Goal: Task Accomplishment & Management: Manage account settings

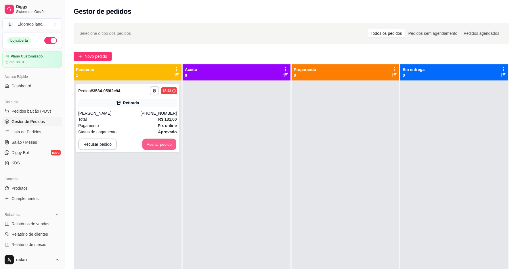
click at [159, 148] on button "Aceitar pedido" at bounding box center [159, 144] width 34 height 11
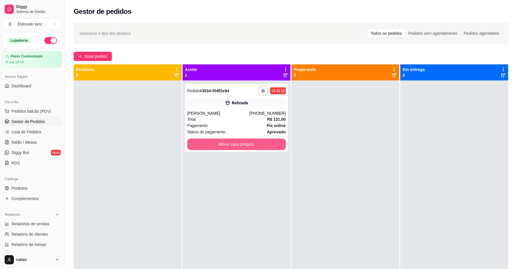
click at [200, 148] on button "Mover para preparo" at bounding box center [236, 145] width 99 height 12
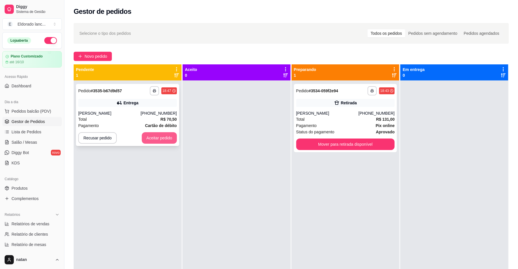
click at [153, 136] on button "Aceitar pedido" at bounding box center [159, 138] width 35 height 12
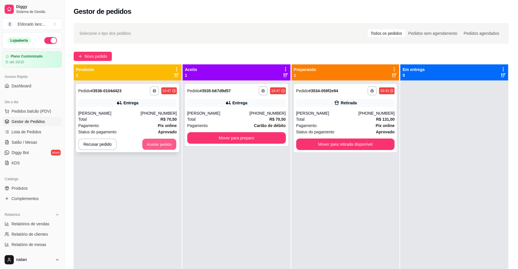
click at [153, 142] on button "Aceitar pedido" at bounding box center [159, 144] width 34 height 11
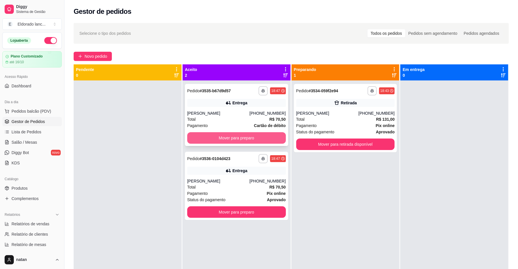
click at [196, 136] on button "Mover para preparo" at bounding box center [236, 138] width 99 height 12
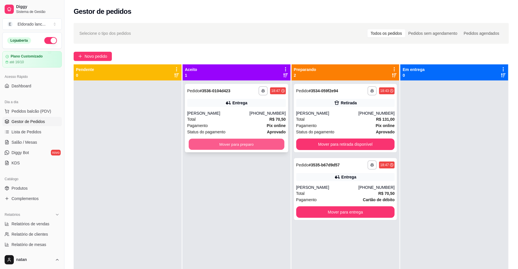
click at [200, 144] on button "Mover para preparo" at bounding box center [236, 144] width 95 height 11
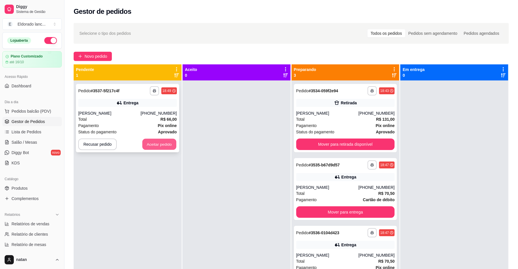
click at [166, 141] on button "Aceitar pedido" at bounding box center [159, 144] width 34 height 11
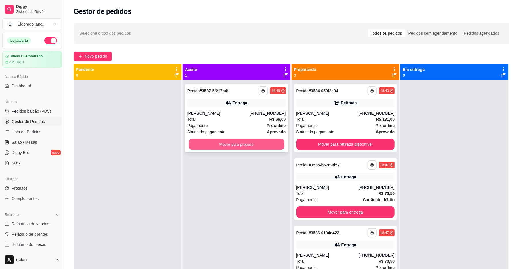
click at [211, 147] on button "Mover para preparo" at bounding box center [236, 144] width 95 height 11
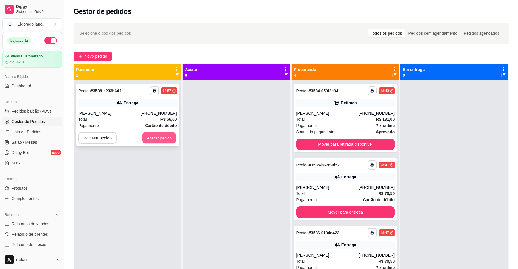
click at [165, 134] on button "Aceitar pedido" at bounding box center [159, 138] width 34 height 11
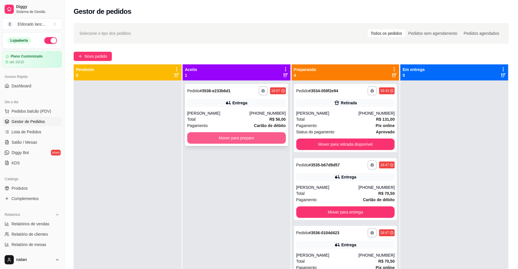
click at [187, 137] on div "Mover para preparo" at bounding box center [236, 138] width 99 height 12
click at [234, 137] on button "Mover para preparo" at bounding box center [236, 138] width 95 height 11
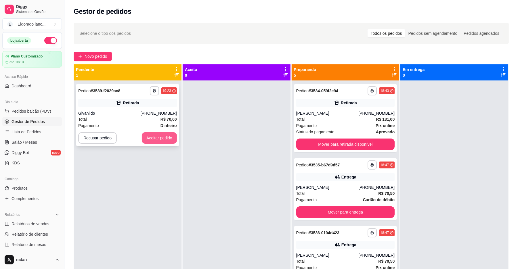
click at [148, 137] on button "Aceitar pedido" at bounding box center [159, 138] width 35 height 12
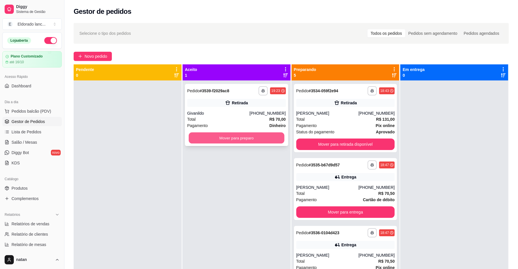
click at [193, 137] on button "Mover para preparo" at bounding box center [236, 138] width 95 height 11
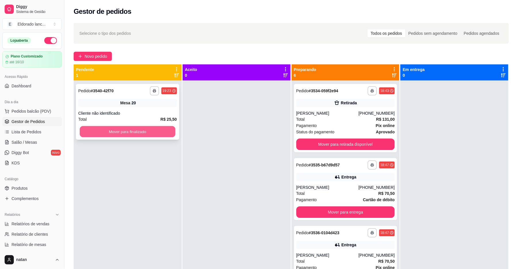
click at [171, 132] on button "Mover para finalizado" at bounding box center [127, 131] width 95 height 11
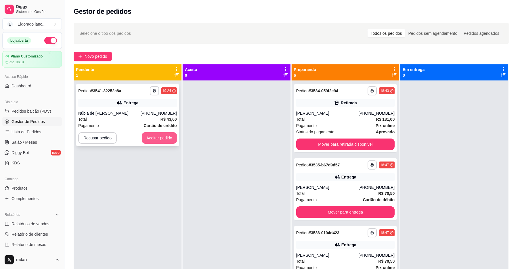
click at [163, 134] on button "Aceitar pedido" at bounding box center [159, 138] width 35 height 12
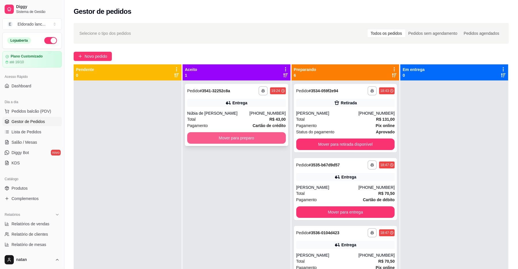
click at [192, 136] on button "Mover para preparo" at bounding box center [236, 138] width 99 height 12
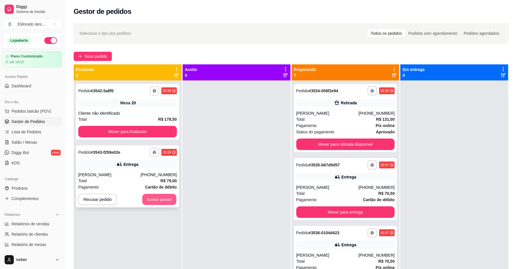
click at [162, 198] on button "Aceitar pedido" at bounding box center [159, 199] width 34 height 11
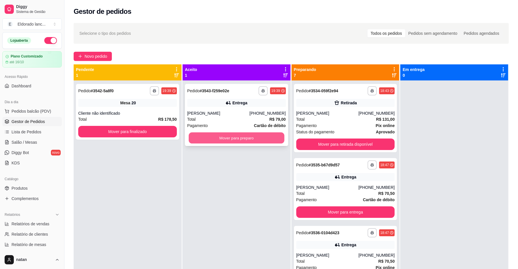
click at [213, 140] on button "Mover para preparo" at bounding box center [236, 138] width 95 height 11
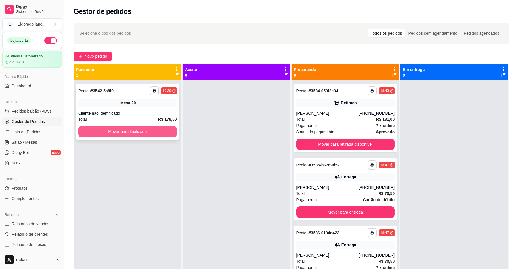
click at [169, 134] on button "Mover para finalizado" at bounding box center [127, 132] width 99 height 12
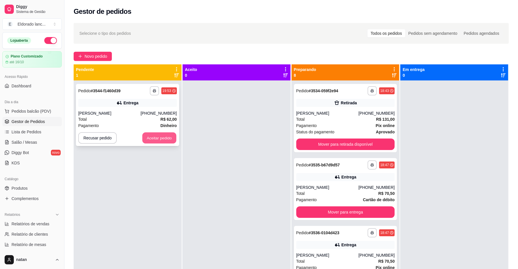
click at [153, 133] on button "Aceitar pedido" at bounding box center [159, 138] width 34 height 11
click at [167, 136] on button "Aceitar pedido" at bounding box center [159, 138] width 35 height 12
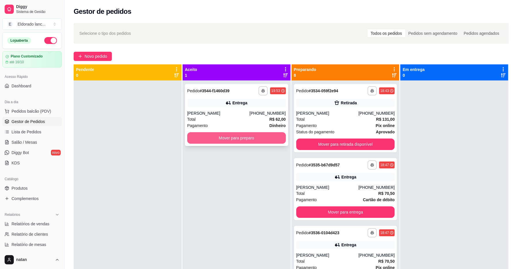
click at [195, 142] on button "Mover para preparo" at bounding box center [236, 138] width 99 height 12
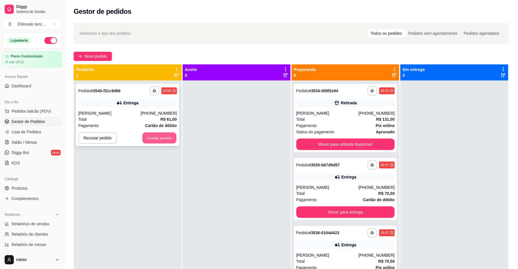
click at [166, 137] on button "Aceitar pedido" at bounding box center [159, 138] width 34 height 11
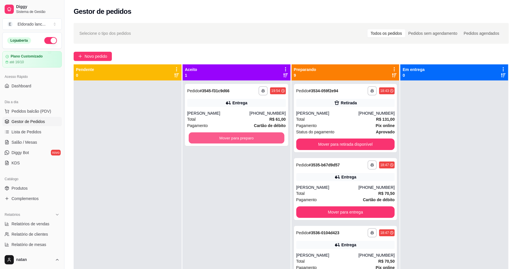
click at [194, 137] on button "Mover para preparo" at bounding box center [236, 138] width 95 height 11
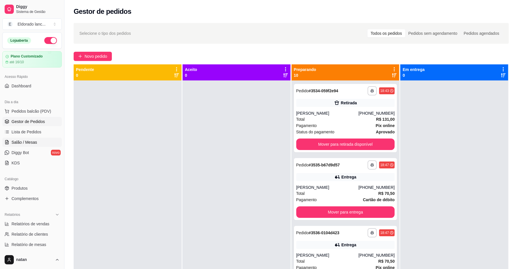
click at [35, 144] on span "Salão / Mesas" at bounding box center [25, 143] width 26 height 6
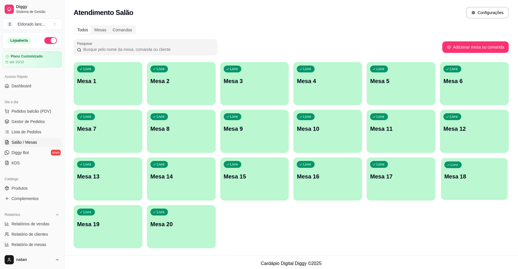
click at [464, 177] on p "Mesa 18" at bounding box center [474, 177] width 60 height 8
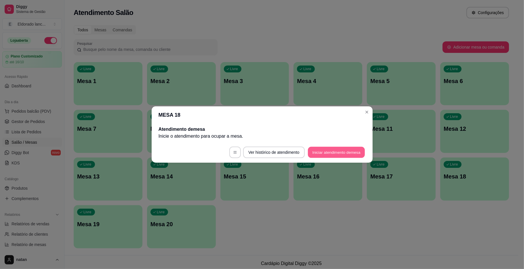
click at [343, 154] on button "Iniciar atendimento de mesa" at bounding box center [336, 152] width 57 height 11
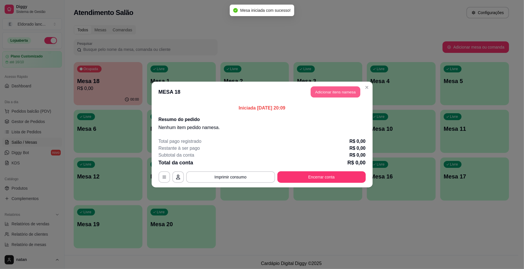
click at [349, 92] on button "Adicionar itens na mesa" at bounding box center [335, 92] width 49 height 11
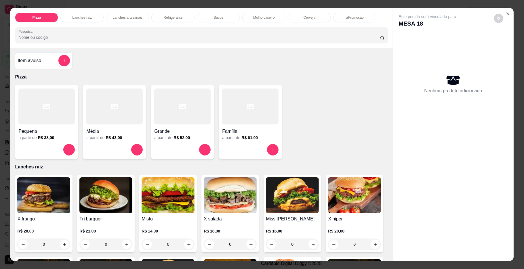
scroll to position [901, 0]
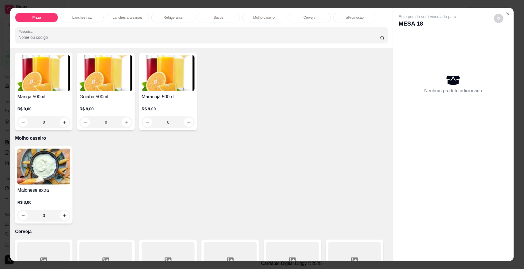
type input "1"
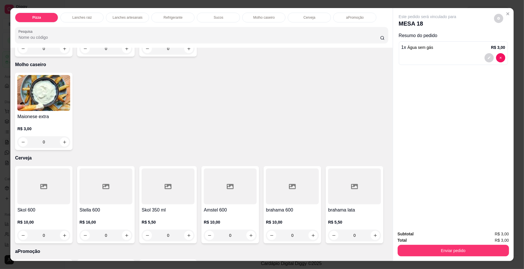
scroll to position [1233, 0]
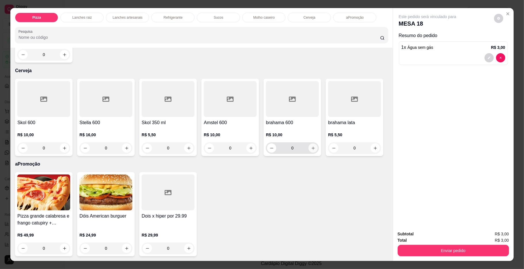
click at [312, 146] on icon "increase-product-quantity" at bounding box center [313, 148] width 4 height 4
type input "1"
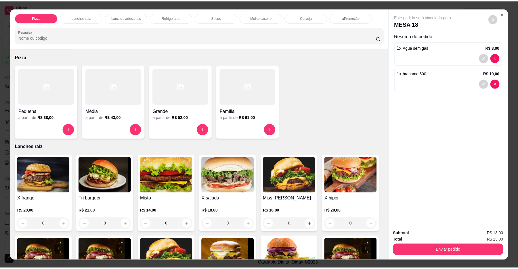
scroll to position [0, 0]
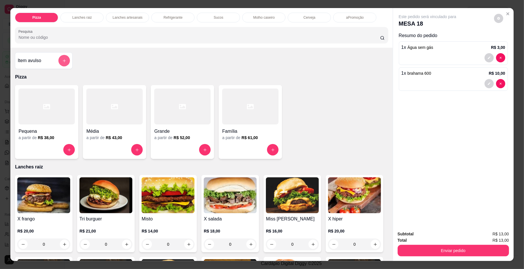
click at [63, 61] on icon "add-separate-item" at bounding box center [64, 60] width 3 height 3
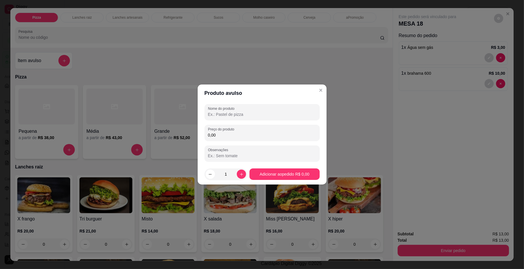
click at [269, 112] on input "Nome do produto" at bounding box center [262, 115] width 108 height 6
type input "presidente"
click at [247, 136] on input "0,00" at bounding box center [262, 135] width 108 height 6
type input "4,00"
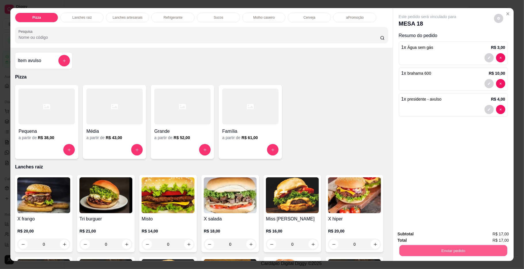
click at [427, 252] on button "Enviar pedido" at bounding box center [453, 250] width 108 height 11
click at [430, 236] on button "Não registrar e enviar pedido" at bounding box center [433, 236] width 58 height 11
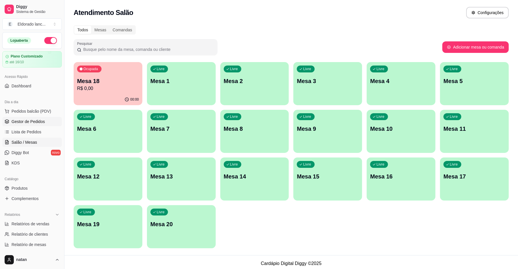
click at [19, 119] on span "Gestor de Pedidos" at bounding box center [28, 122] width 33 height 6
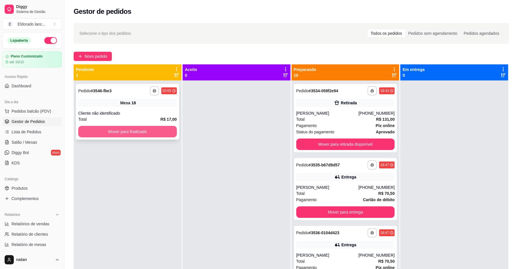
click at [155, 129] on button "Mover para finalizado" at bounding box center [127, 132] width 99 height 12
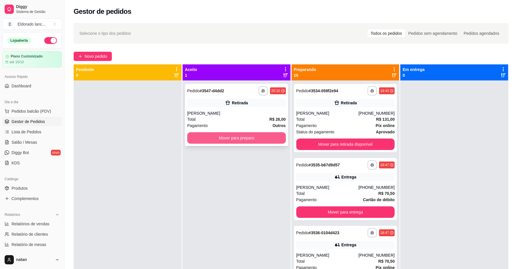
click at [268, 133] on button "Mover para preparo" at bounding box center [236, 138] width 99 height 12
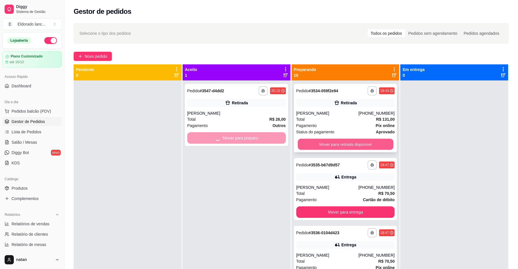
click at [322, 148] on button "Mover para retirada disponível" at bounding box center [345, 144] width 95 height 11
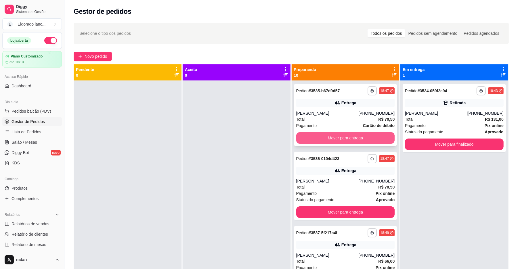
click at [330, 142] on button "Mover para entrega" at bounding box center [345, 138] width 99 height 12
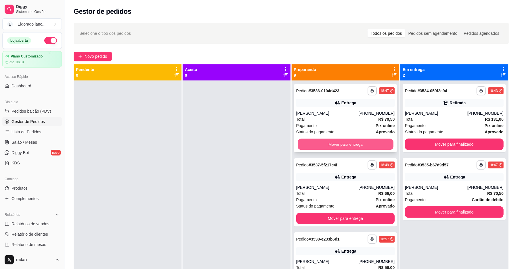
click at [336, 143] on button "Mover para entrega" at bounding box center [345, 144] width 95 height 11
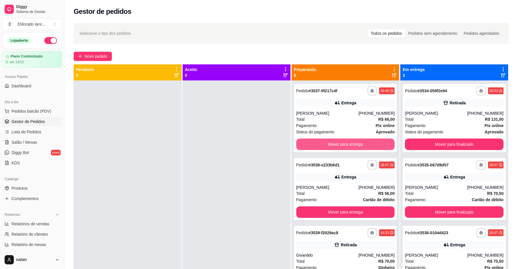
click at [336, 143] on button "Mover para entrega" at bounding box center [345, 145] width 99 height 12
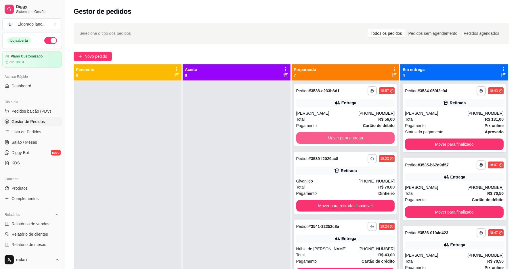
scroll to position [77, 0]
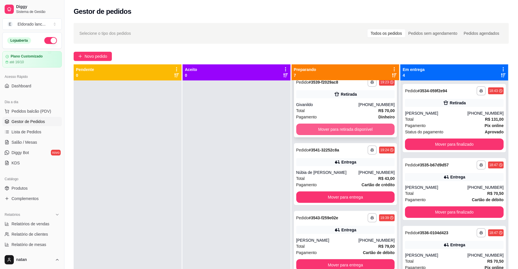
click at [314, 129] on button "Mover para retirada disponível" at bounding box center [345, 130] width 99 height 12
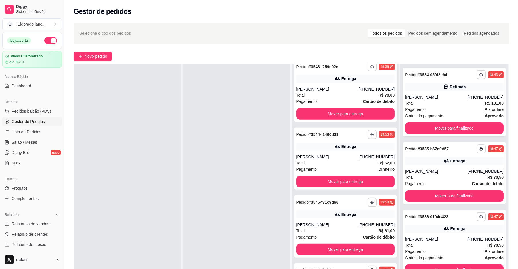
scroll to position [88, 0]
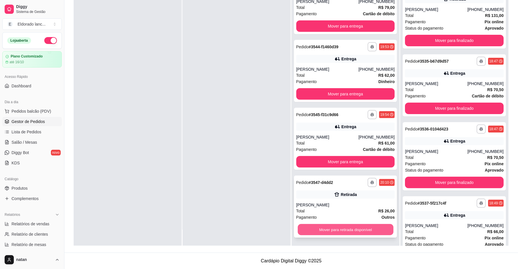
click at [358, 229] on button "Mover para retirada disponível" at bounding box center [345, 229] width 95 height 11
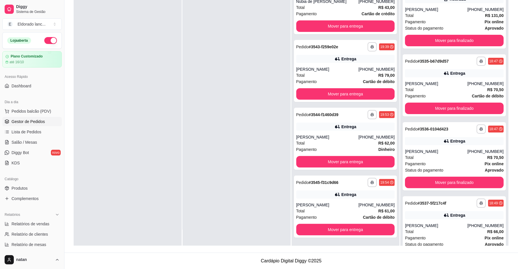
scroll to position [0, 0]
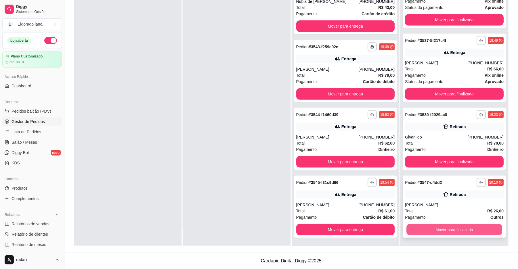
click at [463, 234] on button "Mover para finalizado" at bounding box center [453, 229] width 95 height 11
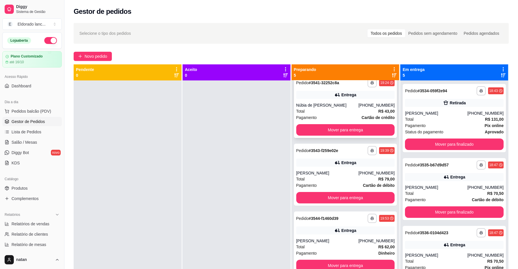
scroll to position [76, 0]
click at [353, 85] on div "**********" at bounding box center [345, 82] width 99 height 9
click at [358, 103] on div "[PHONE_NUMBER]" at bounding box center [376, 105] width 36 height 6
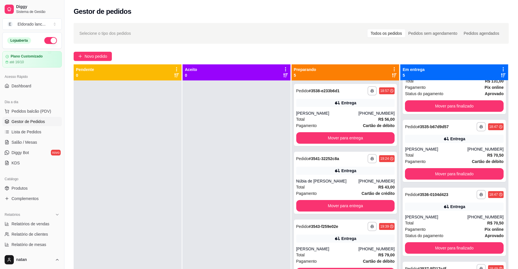
scroll to position [0, 0]
click at [373, 112] on div "[PHONE_NUMBER]" at bounding box center [376, 113] width 36 height 6
click at [375, 137] on button "Mover para entrega" at bounding box center [345, 138] width 99 height 12
click at [372, 110] on div "**********" at bounding box center [345, 115] width 103 height 62
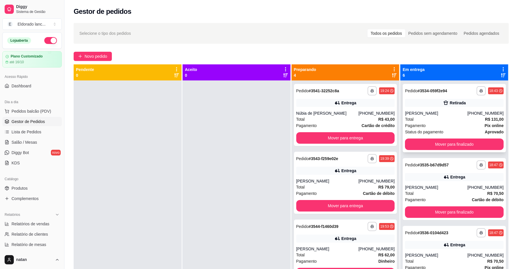
click at [475, 111] on div "[PHONE_NUMBER]" at bounding box center [485, 113] width 36 height 6
click at [464, 156] on div "**********" at bounding box center [454, 215] width 108 height 269
click at [461, 145] on button "Mover para finalizado" at bounding box center [454, 145] width 99 height 12
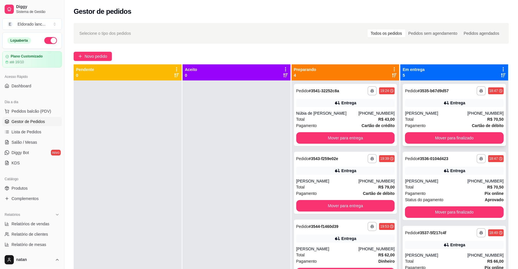
click at [437, 117] on div "Total R$ 70,50" at bounding box center [454, 119] width 99 height 6
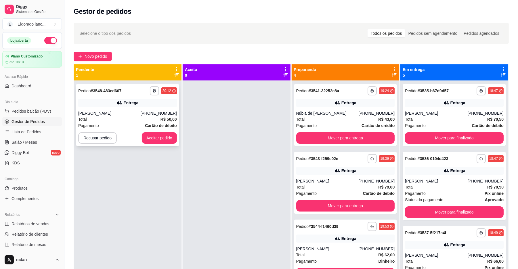
click at [167, 144] on div "**********" at bounding box center [127, 115] width 103 height 62
click at [166, 138] on button "Aceitar pedido" at bounding box center [159, 138] width 34 height 11
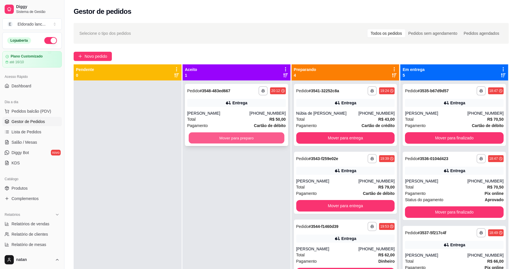
click at [221, 136] on button "Mover para preparo" at bounding box center [236, 138] width 95 height 11
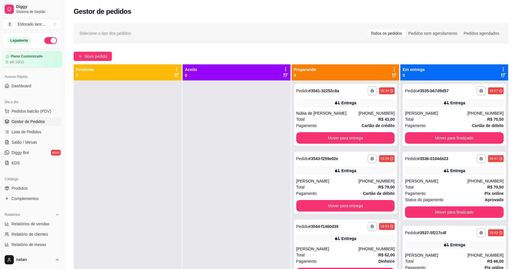
click at [221, 136] on div at bounding box center [237, 215] width 108 height 269
click at [220, 136] on div at bounding box center [237, 215] width 108 height 269
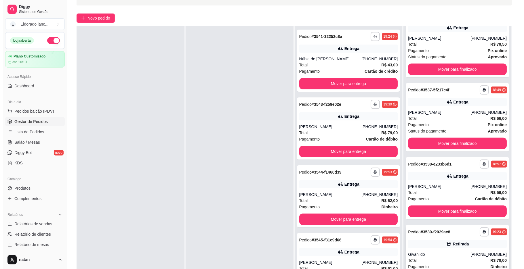
scroll to position [77, 0]
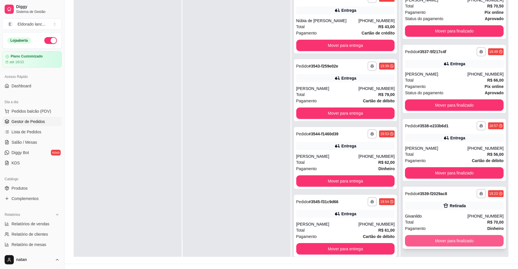
click at [453, 245] on button "Mover para finalizado" at bounding box center [454, 241] width 99 height 12
click at [453, 245] on div "Mover para finalizado" at bounding box center [454, 241] width 99 height 12
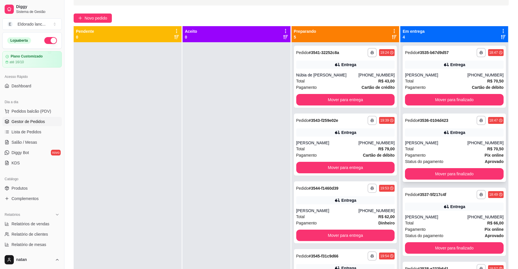
scroll to position [0, 0]
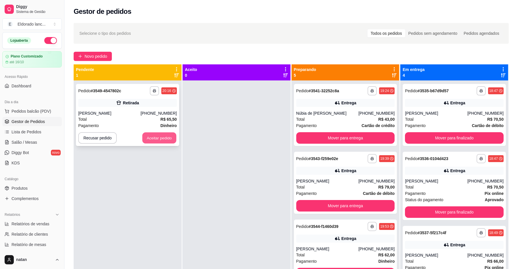
click at [156, 140] on button "Aceitar pedido" at bounding box center [159, 138] width 34 height 11
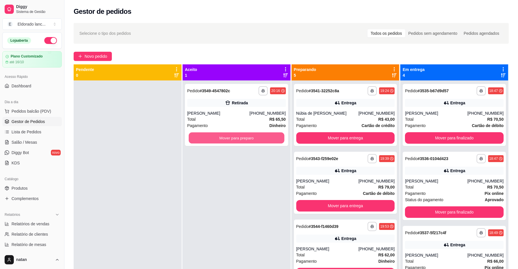
click at [222, 137] on button "Mover para preparo" at bounding box center [236, 138] width 95 height 11
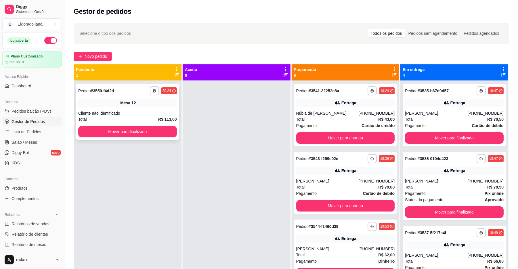
click at [137, 103] on div "Mesa 12" at bounding box center [127, 103] width 99 height 8
click at [154, 134] on button "Mover para finalizado" at bounding box center [127, 131] width 95 height 11
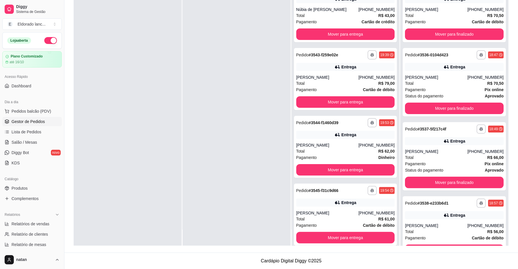
scroll to position [16, 0]
click at [230, 85] on div at bounding box center [237, 111] width 108 height 269
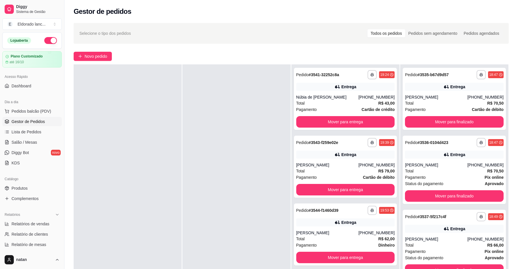
scroll to position [88, 0]
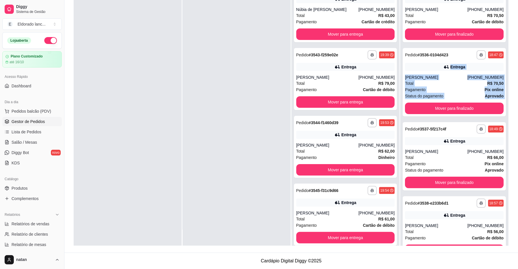
drag, startPoint x: 516, startPoint y: 107, endPoint x: 524, endPoint y: 41, distance: 66.9
click at [518, 43] on html "**********" at bounding box center [259, 46] width 518 height 269
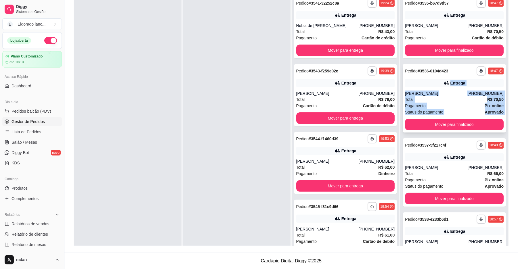
click at [443, 87] on div "**********" at bounding box center [454, 98] width 103 height 68
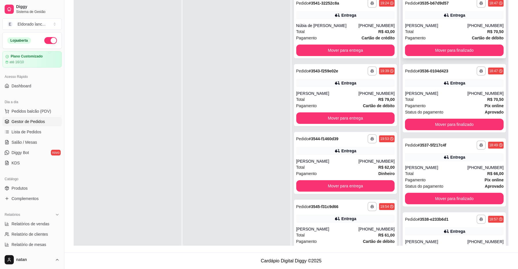
click at [448, 32] on div "**********" at bounding box center [454, 127] width 108 height 269
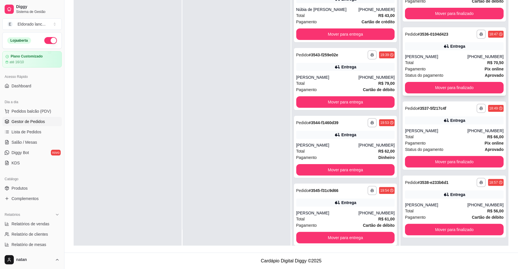
click at [436, 64] on div "Total R$ 70,50" at bounding box center [454, 63] width 99 height 6
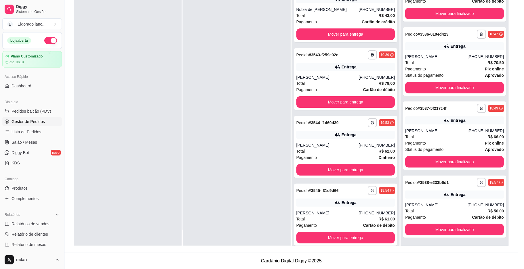
click at [441, 62] on div "Total R$ 70,50" at bounding box center [454, 63] width 99 height 6
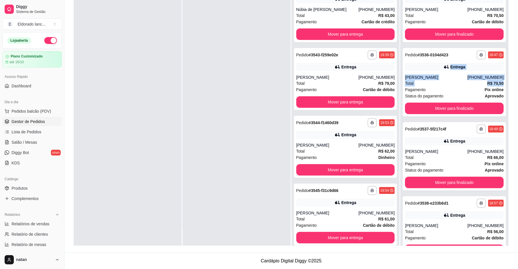
drag, startPoint x: 517, startPoint y: 81, endPoint x: 518, endPoint y: 58, distance: 22.8
click at [518, 58] on html "**********" at bounding box center [259, 46] width 518 height 269
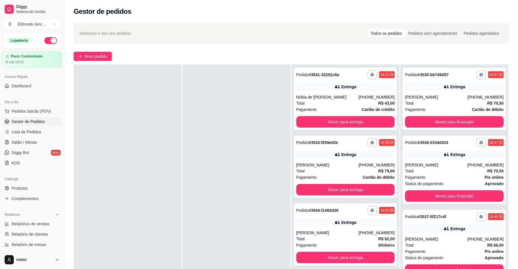
click at [244, 89] on div at bounding box center [237, 198] width 108 height 269
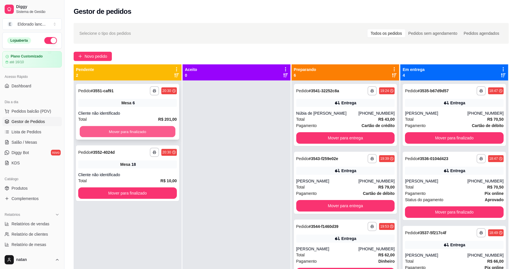
click at [143, 131] on button "Mover para finalizado" at bounding box center [127, 131] width 95 height 11
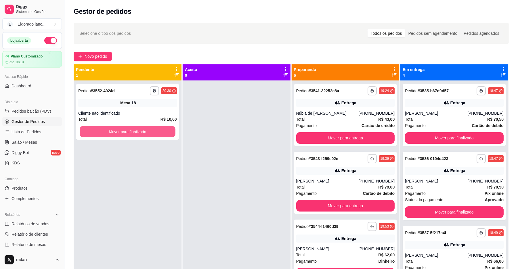
click at [143, 131] on button "Mover para finalizado" at bounding box center [127, 131] width 95 height 11
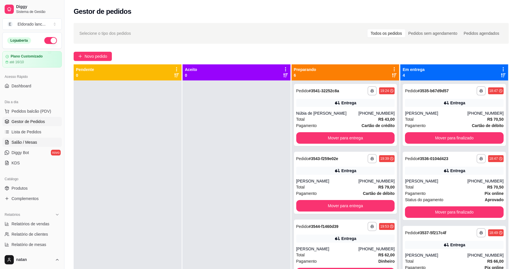
scroll to position [16, 0]
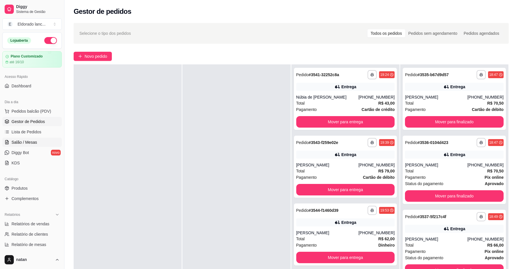
click at [21, 144] on span "Salão / Mesas" at bounding box center [25, 143] width 26 height 6
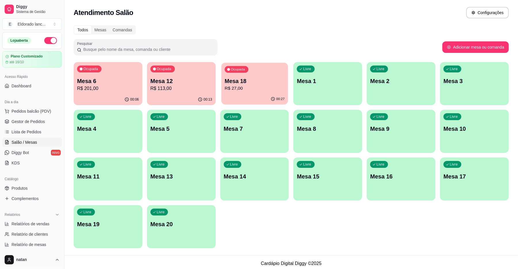
click at [247, 82] on p "Mesa 18" at bounding box center [255, 81] width 60 height 8
click at [22, 121] on span "Gestor de Pedidos" at bounding box center [28, 122] width 33 height 6
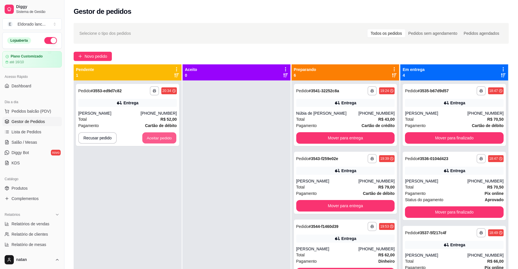
click at [158, 138] on button "Aceitar pedido" at bounding box center [159, 138] width 34 height 11
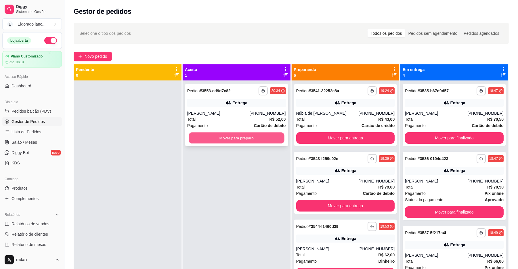
click at [190, 141] on button "Mover para preparo" at bounding box center [236, 138] width 95 height 11
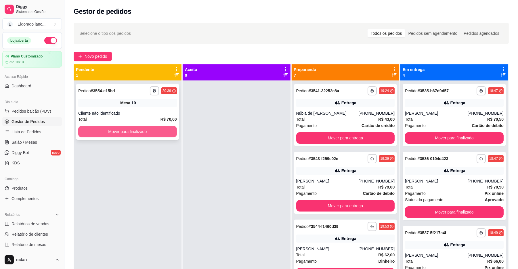
click at [154, 127] on button "Mover para finalizado" at bounding box center [127, 132] width 99 height 12
click at [143, 131] on button "Mover para finalizado" at bounding box center [127, 131] width 95 height 11
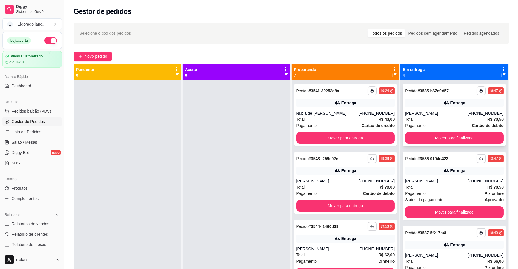
click at [432, 110] on div "**********" at bounding box center [454, 115] width 103 height 62
click at [434, 137] on button "Mover para finalizado" at bounding box center [454, 138] width 99 height 12
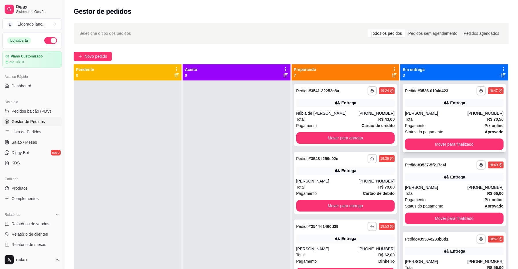
click at [445, 120] on div "Total R$ 70,50" at bounding box center [454, 119] width 99 height 6
click at [439, 149] on button "Mover para finalizado" at bounding box center [453, 144] width 95 height 11
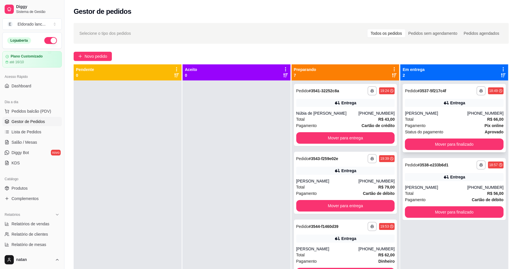
click at [440, 112] on div "[PERSON_NAME]" at bounding box center [436, 113] width 62 height 6
click at [463, 144] on button "Mover para finalizado" at bounding box center [454, 145] width 99 height 12
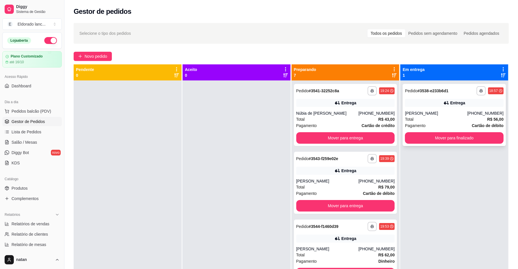
click at [449, 107] on div "**********" at bounding box center [454, 115] width 103 height 62
click at [465, 133] on button "Mover para finalizado" at bounding box center [453, 138] width 95 height 11
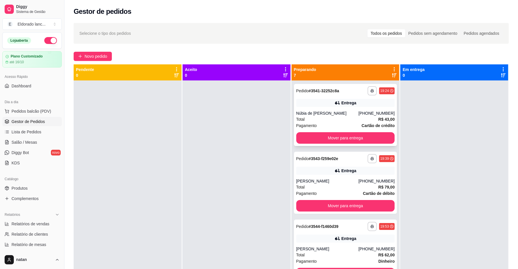
click at [322, 118] on div "Total R$ 43,00" at bounding box center [345, 119] width 99 height 6
click at [349, 134] on button "Mover para entrega" at bounding box center [345, 138] width 99 height 12
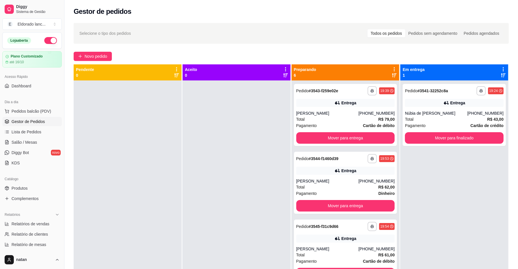
click at [360, 115] on div "[PHONE_NUMBER]" at bounding box center [376, 113] width 36 height 6
click at [350, 138] on button "Mover para entrega" at bounding box center [345, 138] width 95 height 11
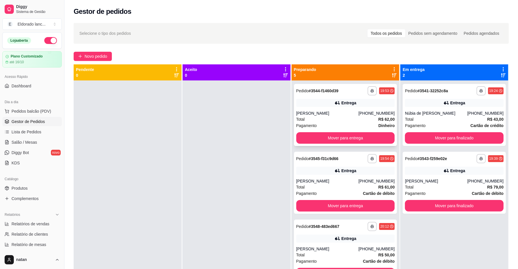
click at [358, 112] on div "[PHONE_NUMBER]" at bounding box center [376, 113] width 36 height 6
click at [362, 134] on button "Mover para entrega" at bounding box center [345, 138] width 99 height 12
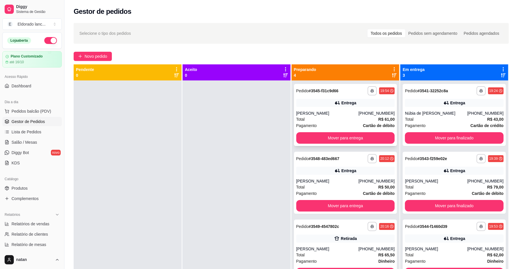
click at [362, 120] on div "Total R$ 61,00" at bounding box center [345, 119] width 99 height 6
click at [356, 137] on button "Mover para entrega" at bounding box center [345, 138] width 95 height 11
click at [345, 110] on div "**********" at bounding box center [345, 115] width 103 height 62
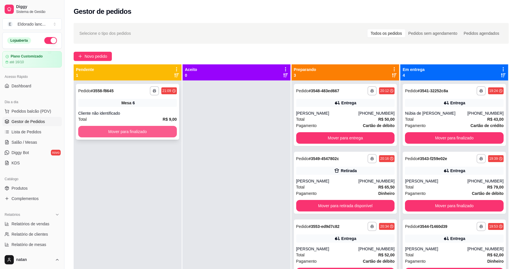
click at [121, 136] on button "Mover para finalizado" at bounding box center [127, 132] width 99 height 12
click at [122, 136] on button "Mover para finalizado" at bounding box center [127, 132] width 99 height 12
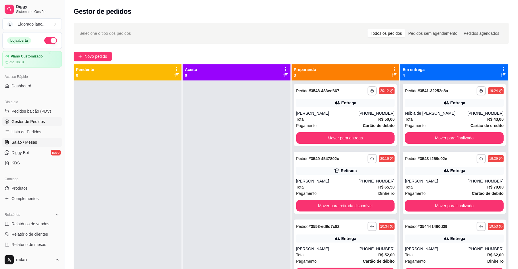
click at [25, 142] on span "Salão / Mesas" at bounding box center [25, 143] width 26 height 6
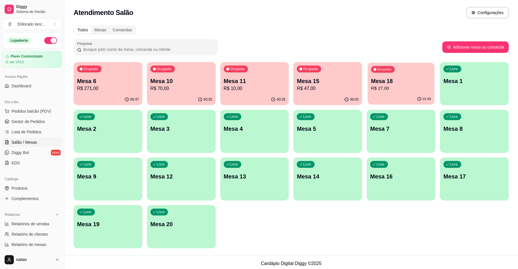
click at [384, 81] on p "Mesa 18" at bounding box center [401, 81] width 60 height 8
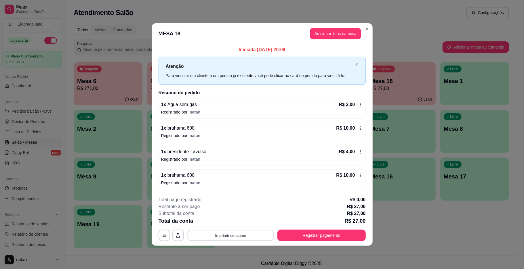
click at [243, 234] on button "Imprimir consumo" at bounding box center [230, 235] width 86 height 11
click at [234, 221] on button "IMPRESSORA" at bounding box center [232, 222] width 40 height 9
click at [290, 233] on button "Registrar pagamento" at bounding box center [321, 236] width 88 height 12
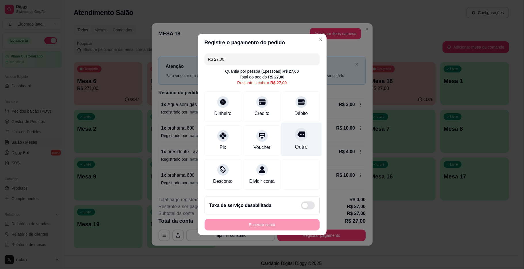
click at [289, 138] on div "Outro" at bounding box center [301, 140] width 41 height 34
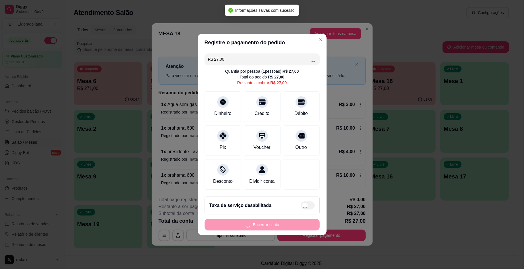
click at [261, 229] on div "Encerrar conta" at bounding box center [262, 225] width 115 height 12
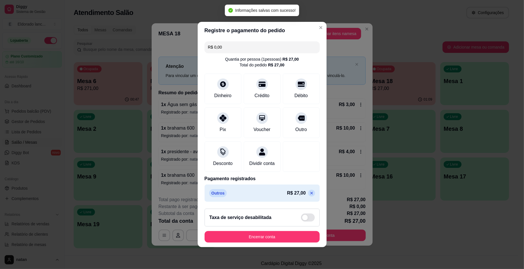
type input "R$ 0,00"
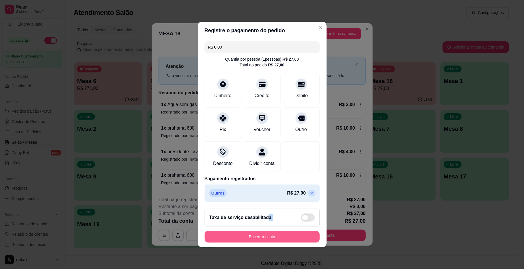
drag, startPoint x: 261, startPoint y: 229, endPoint x: 260, endPoint y: 235, distance: 6.4
click at [260, 235] on footer "Taxa de serviço desabilitada Encerrar conta" at bounding box center [262, 225] width 129 height 43
click at [270, 238] on button "Encerrar conta" at bounding box center [262, 237] width 115 height 12
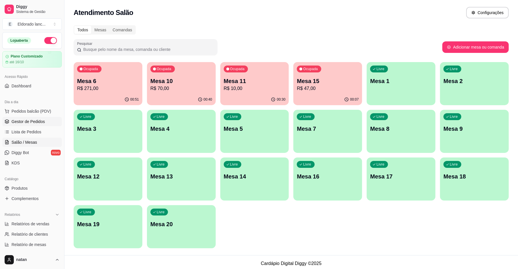
click at [21, 122] on span "Gestor de Pedidos" at bounding box center [28, 122] width 33 height 6
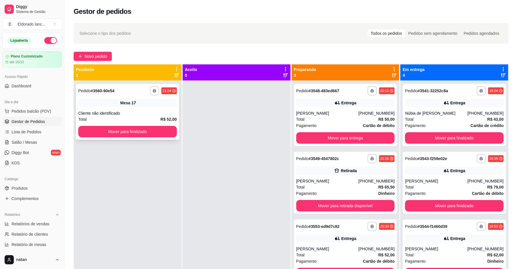
click at [120, 116] on div "Total R$ 52,00" at bounding box center [127, 119] width 99 height 6
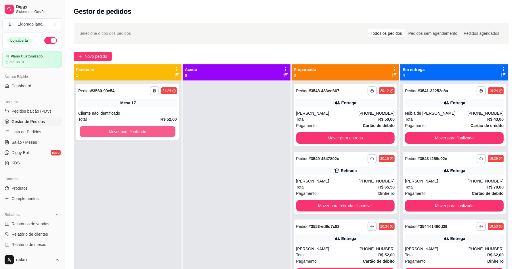
click at [119, 128] on button "Mover para finalizado" at bounding box center [127, 131] width 95 height 11
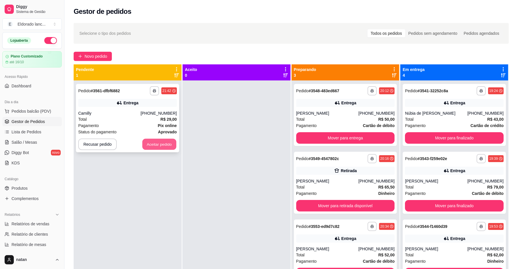
click at [164, 141] on button "Aceitar pedido" at bounding box center [159, 144] width 34 height 11
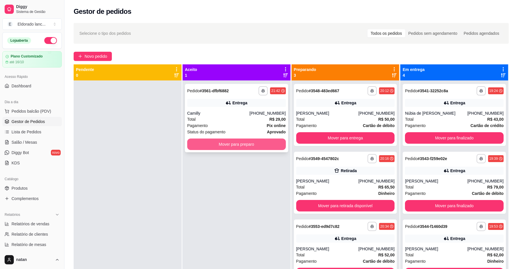
click at [241, 146] on button "Mover para preparo" at bounding box center [236, 145] width 99 height 12
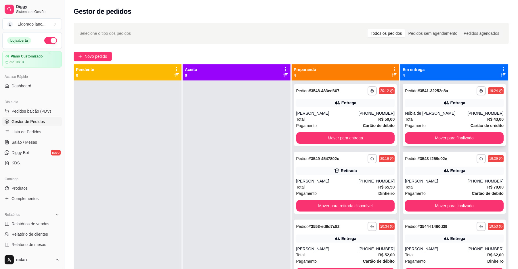
click at [467, 115] on div "[PHONE_NUMBER]" at bounding box center [485, 113] width 36 height 6
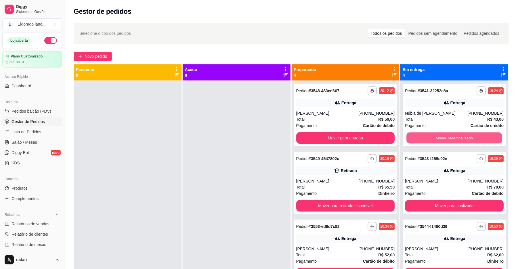
click at [458, 136] on button "Mover para finalizado" at bounding box center [453, 138] width 95 height 11
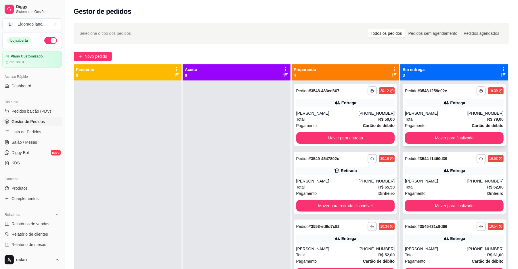
click at [448, 96] on div "**********" at bounding box center [454, 115] width 103 height 62
click at [466, 141] on button "Mover para finalizado" at bounding box center [453, 138] width 95 height 11
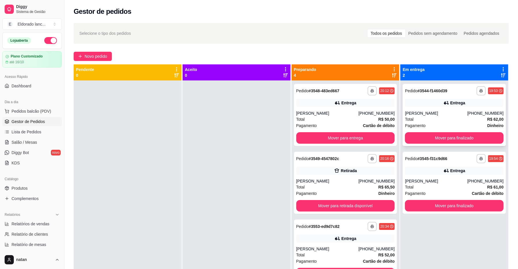
click at [459, 117] on div "Total R$ 62,00" at bounding box center [454, 119] width 99 height 6
click at [426, 112] on div "[PERSON_NAME]" at bounding box center [436, 113] width 62 height 6
click at [438, 135] on button "Mover para finalizado" at bounding box center [454, 138] width 99 height 12
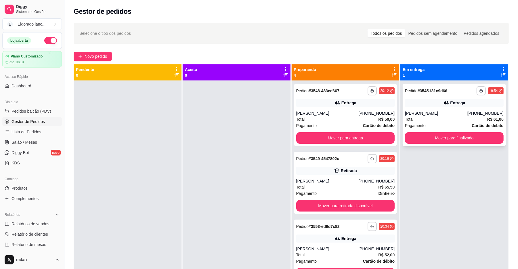
click at [434, 100] on div "Entrega" at bounding box center [454, 103] width 99 height 8
click at [432, 136] on button "Mover para finalizado" at bounding box center [453, 138] width 95 height 11
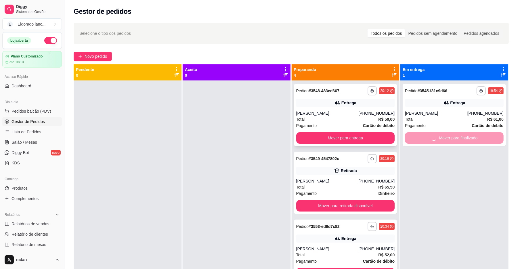
click at [354, 107] on div "**********" at bounding box center [345, 115] width 103 height 62
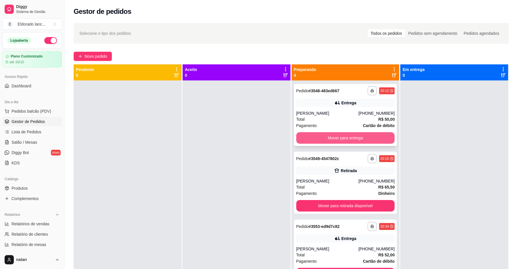
click at [369, 135] on button "Mover para entrega" at bounding box center [345, 138] width 99 height 12
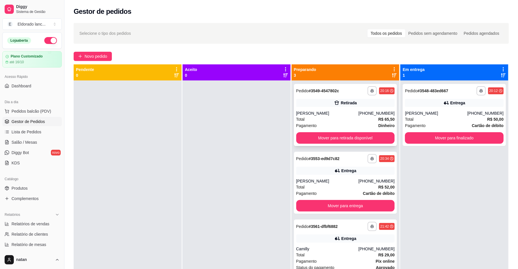
click at [363, 108] on div "**********" at bounding box center [345, 115] width 103 height 62
click at [368, 111] on div "[PHONE_NUMBER]" at bounding box center [376, 113] width 36 height 6
click at [350, 136] on button "Mover para retirada disponível" at bounding box center [345, 138] width 95 height 11
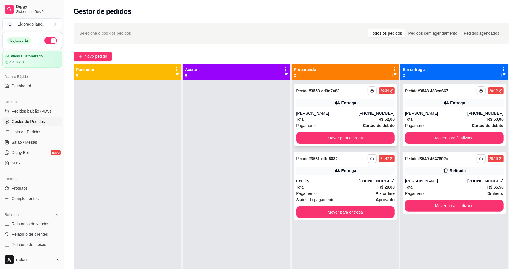
click at [342, 106] on div "Entrega" at bounding box center [345, 103] width 99 height 8
click at [360, 136] on button "Mover para entrega" at bounding box center [345, 138] width 99 height 12
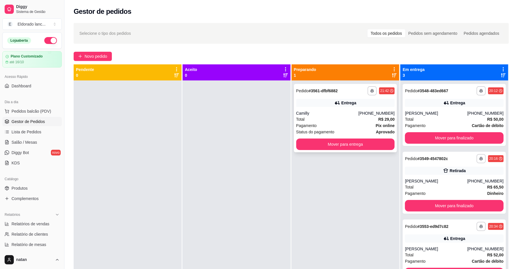
click at [352, 118] on div "Total R$ 29,00" at bounding box center [345, 119] width 99 height 6
click at [33, 142] on span "Salão / Mesas" at bounding box center [25, 143] width 26 height 6
click at [32, 137] on ul "Pedidos balcão (PDV) Gestor de Pedidos Lista de Pedidos Salão / Mesas Diggy Bot…" at bounding box center [32, 137] width 60 height 61
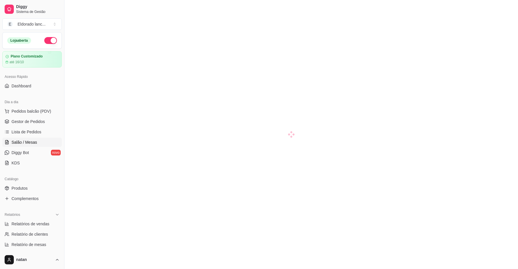
click at [32, 143] on span "Salão / Mesas" at bounding box center [25, 143] width 26 height 6
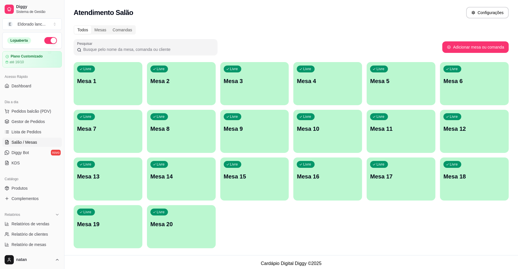
click at [29, 143] on span "Salão / Mesas" at bounding box center [25, 143] width 26 height 6
click at [37, 121] on span "Gestor de Pedidos" at bounding box center [28, 122] width 33 height 6
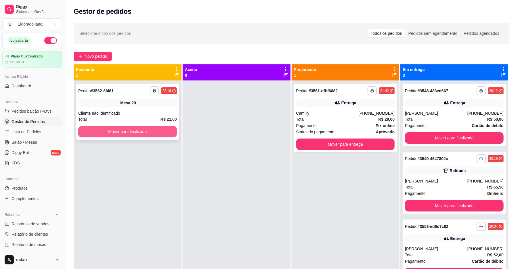
click at [166, 128] on button "Mover para finalizado" at bounding box center [127, 132] width 99 height 12
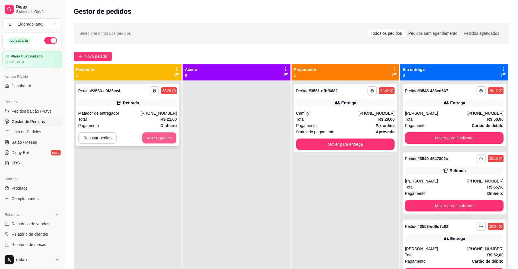
click at [166, 142] on button "Aceitar pedido" at bounding box center [159, 138] width 34 height 11
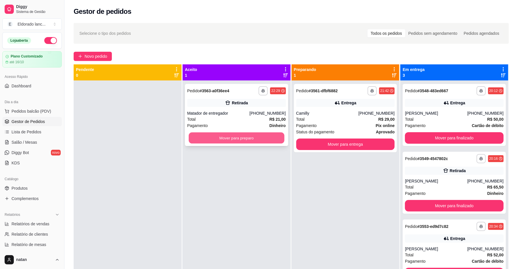
click at [200, 137] on button "Mover para preparo" at bounding box center [236, 138] width 95 height 11
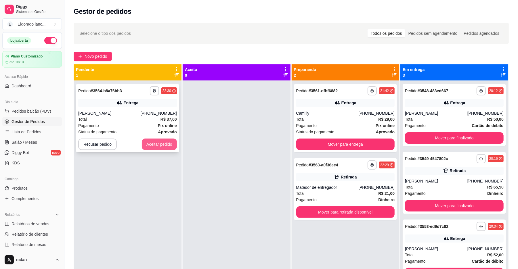
click at [169, 146] on button "Aceitar pedido" at bounding box center [159, 145] width 35 height 12
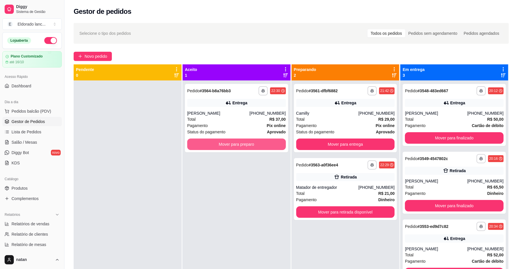
click at [197, 146] on button "Mover para preparo" at bounding box center [236, 145] width 99 height 12
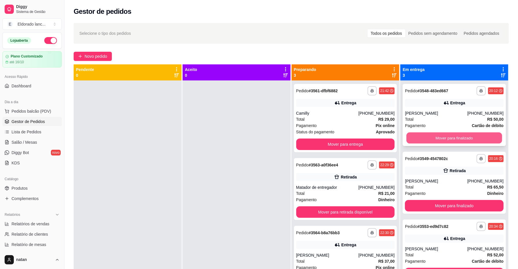
click at [410, 133] on button "Mover para finalizado" at bounding box center [453, 138] width 95 height 11
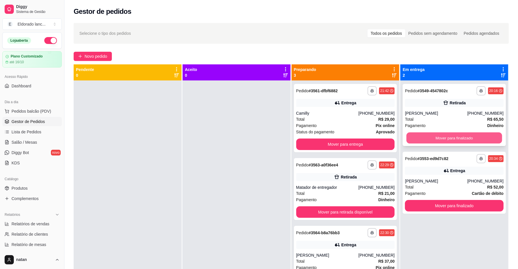
click at [411, 134] on button "Mover para finalizado" at bounding box center [453, 138] width 95 height 11
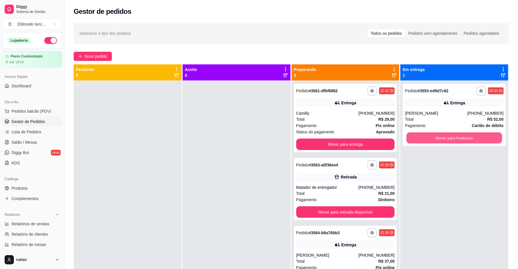
click at [411, 134] on button "Mover para finalizado" at bounding box center [453, 138] width 95 height 11
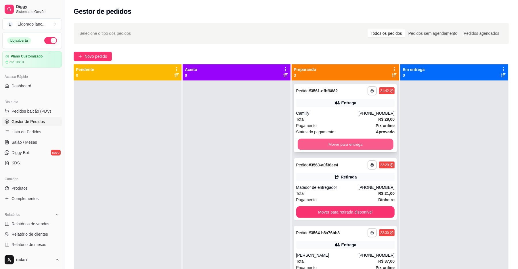
click at [383, 142] on button "Mover para entrega" at bounding box center [345, 144] width 95 height 11
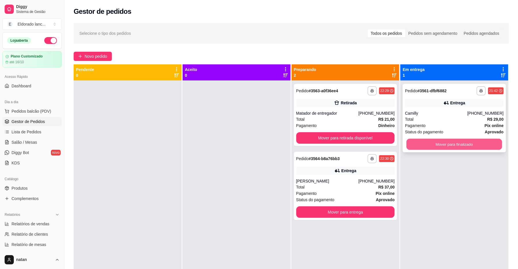
click at [407, 143] on button "Mover para finalizado" at bounding box center [453, 144] width 95 height 11
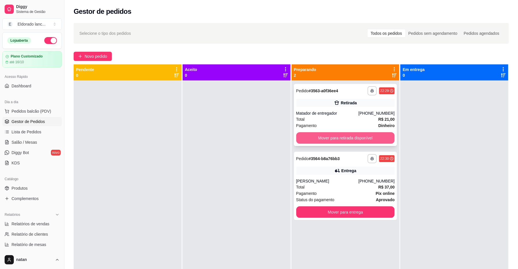
click at [319, 142] on button "Mover para retirada disponível" at bounding box center [345, 138] width 99 height 12
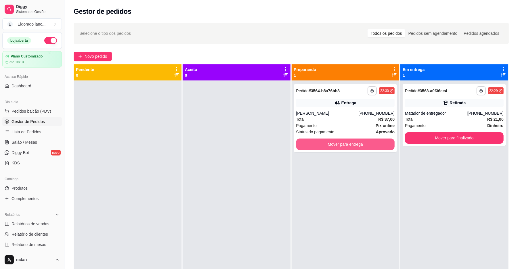
click at [319, 142] on button "Mover para entrega" at bounding box center [345, 145] width 99 height 12
